Goal: Navigation & Orientation: Understand site structure

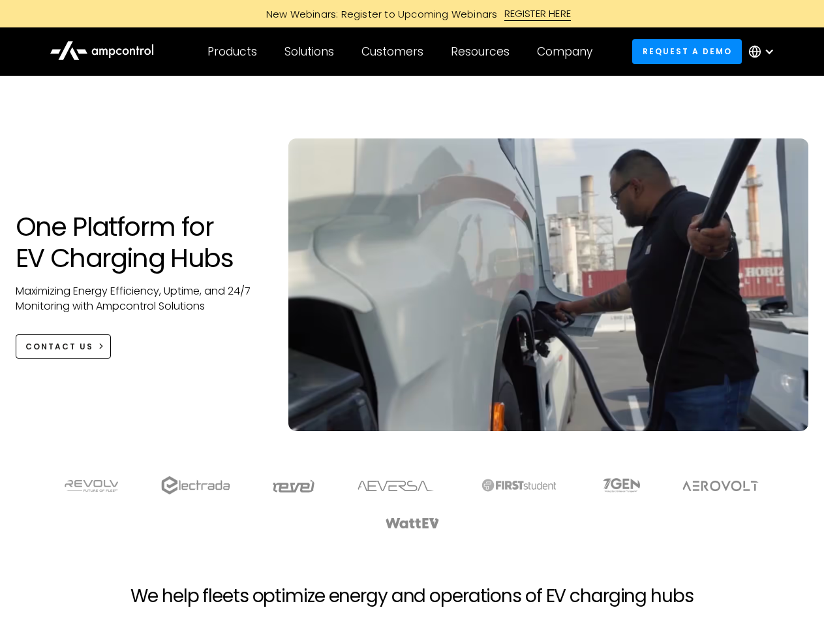
click at [401, 52] on div "Customers" at bounding box center [393, 51] width 62 height 14
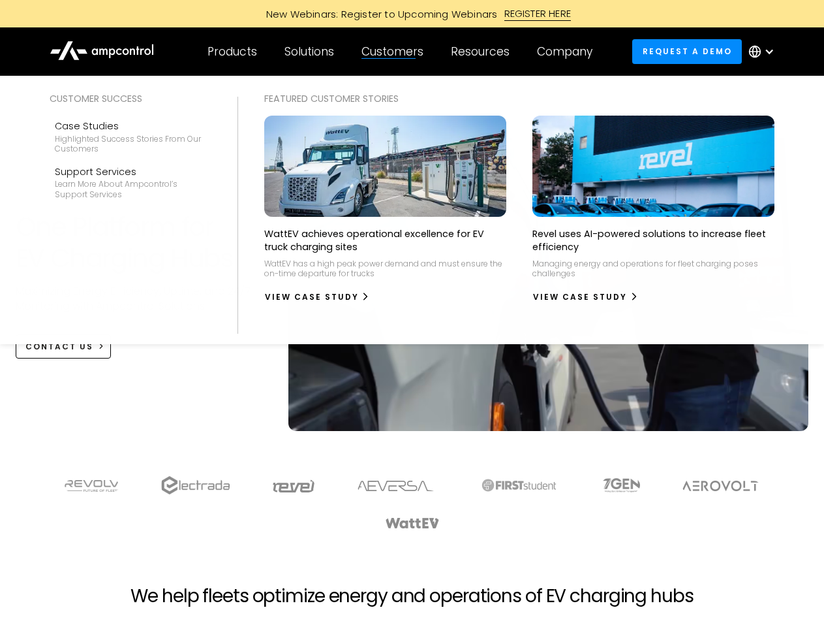
click at [232, 52] on div "Products" at bounding box center [233, 51] width 50 height 14
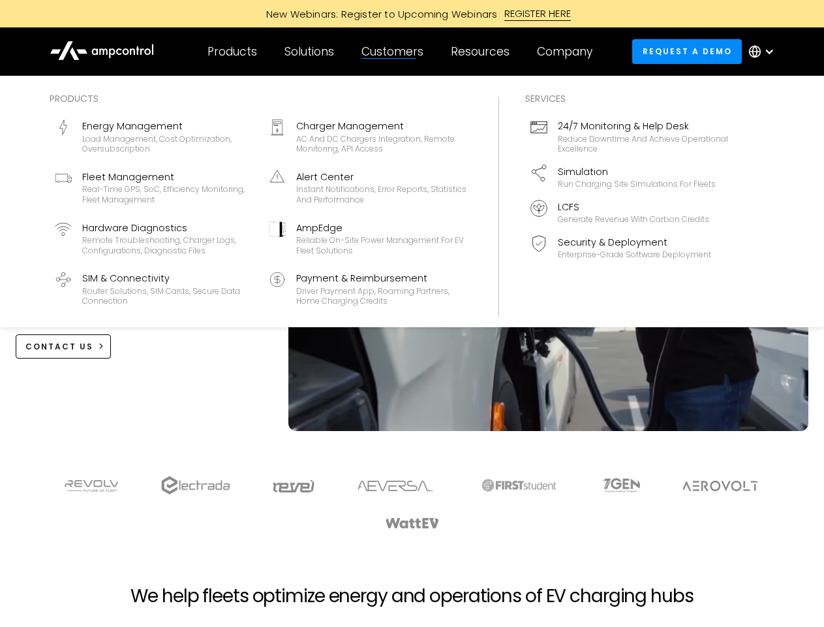
click at [310, 52] on div "Solutions" at bounding box center [310, 51] width 50 height 14
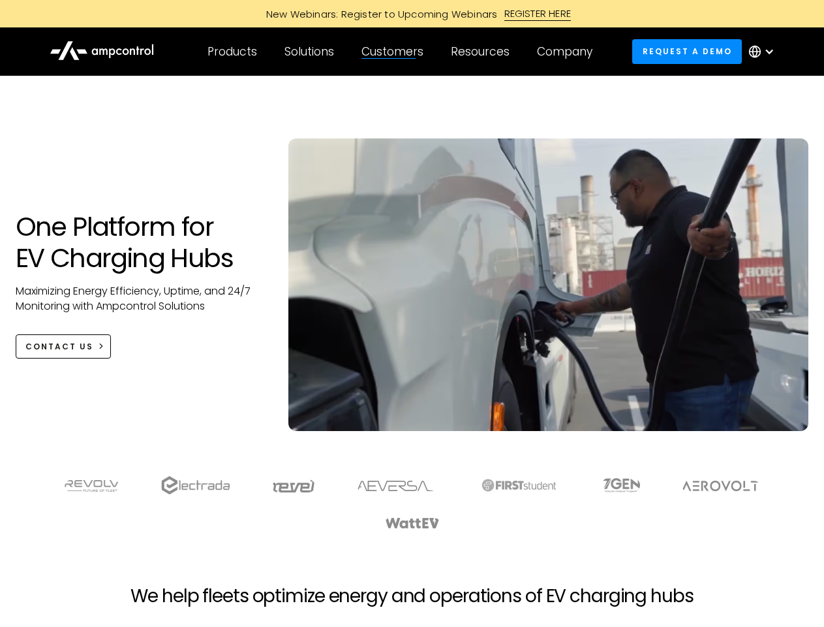
click at [395, 52] on div "Customers" at bounding box center [393, 51] width 62 height 14
click at [483, 52] on div "Resources" at bounding box center [480, 51] width 59 height 14
click at [569, 52] on div "Company" at bounding box center [564, 51] width 55 height 14
click at [765, 52] on div at bounding box center [769, 51] width 10 height 10
